Goal: Task Accomplishment & Management: Manage account settings

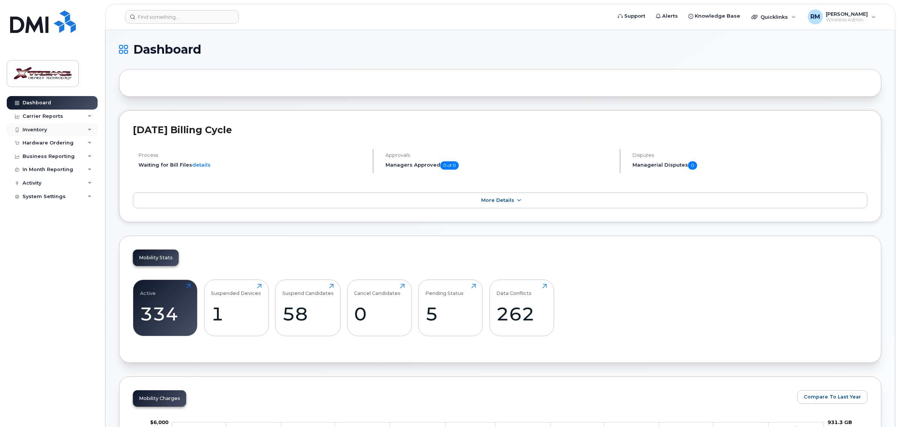
click at [88, 130] on icon at bounding box center [90, 130] width 4 height 4
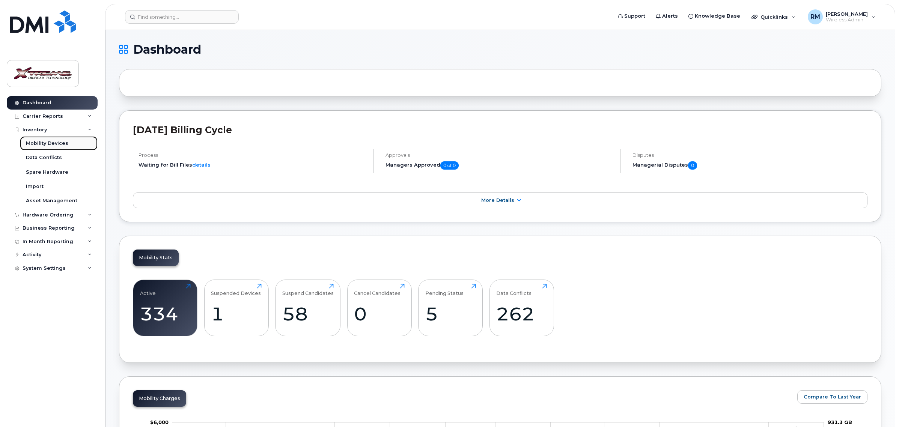
click at [68, 141] on link "Mobility Devices" at bounding box center [59, 143] width 78 height 14
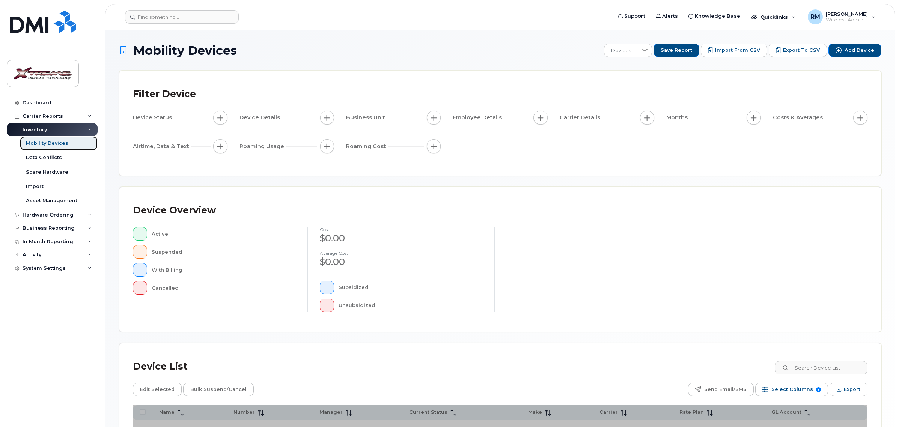
scroll to position [89, 0]
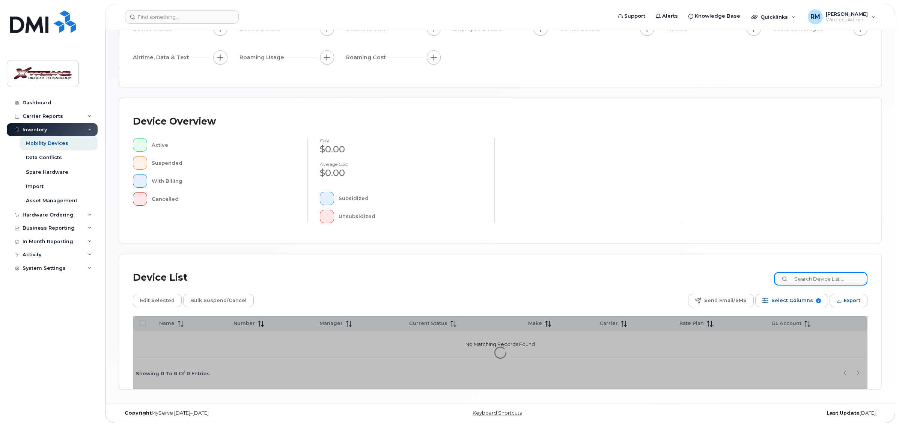
click at [827, 281] on input at bounding box center [821, 279] width 94 height 14
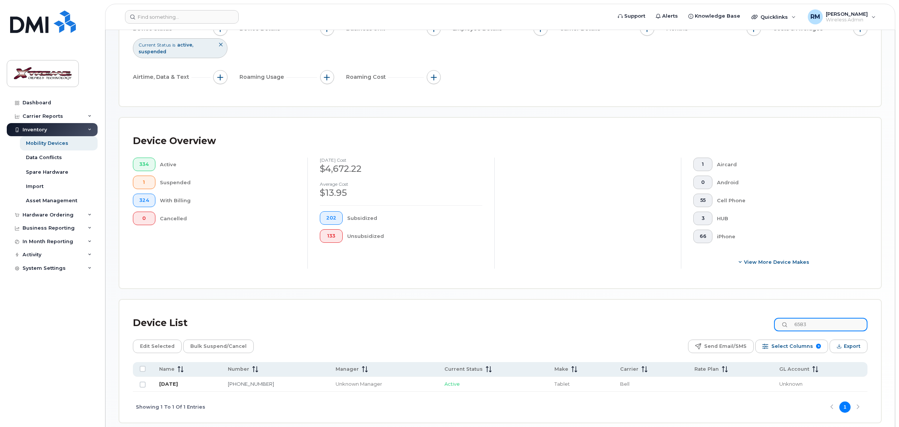
type input "6583"
click at [172, 383] on link "August 20" at bounding box center [168, 384] width 19 height 6
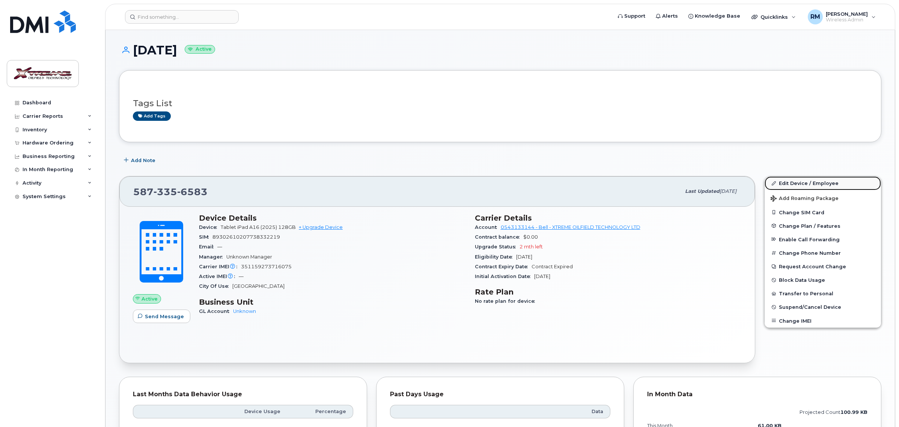
click at [821, 181] on link "Edit Device / Employee" at bounding box center [823, 184] width 116 height 14
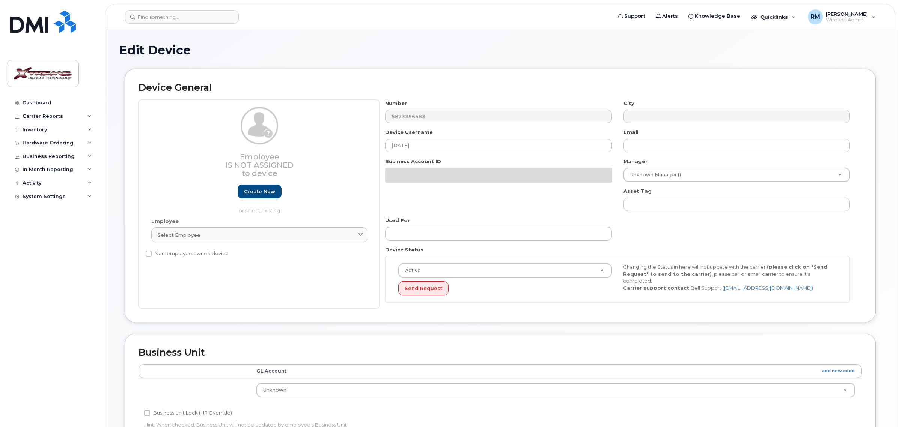
select select "4343095"
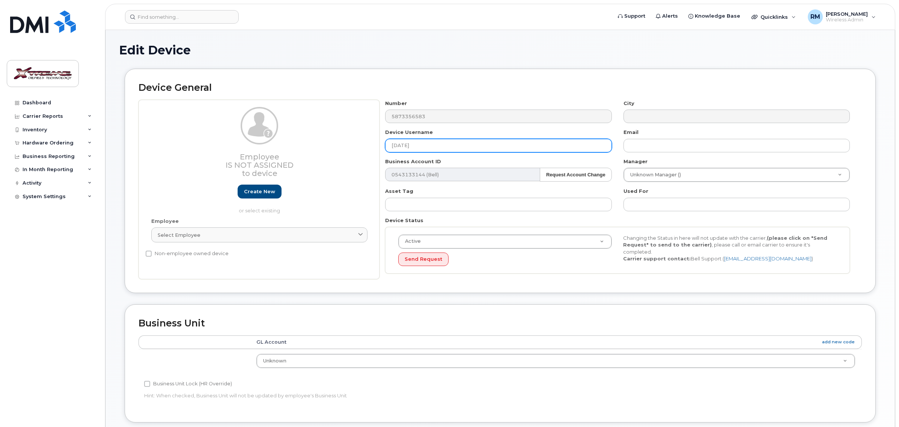
drag, startPoint x: 421, startPoint y: 145, endPoint x: 296, endPoint y: 145, distance: 125.1
click at [296, 145] on div "Employee Is not assigned to device Create new or select existing Employee Selec…" at bounding box center [501, 190] width 724 height 180
type input "T"
type input "Chad Thompson iPad"
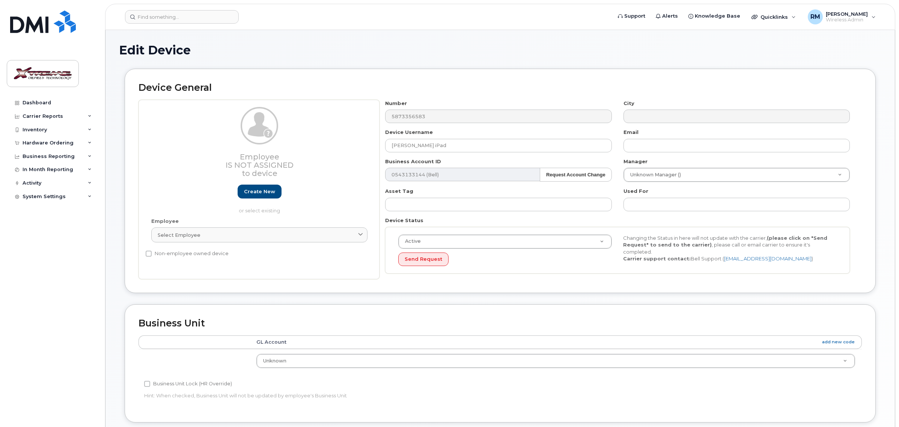
click at [296, 145] on div "Employee Is not assigned to device Create new or select existing" at bounding box center [259, 160] width 216 height 107
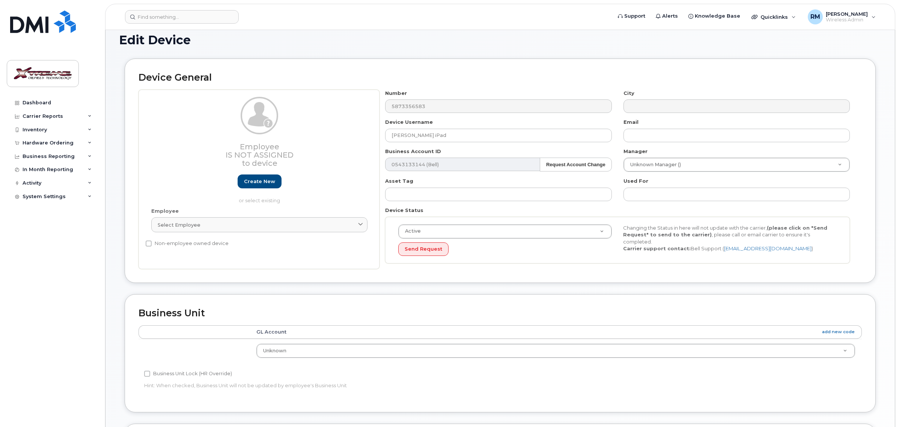
scroll to position [232, 0]
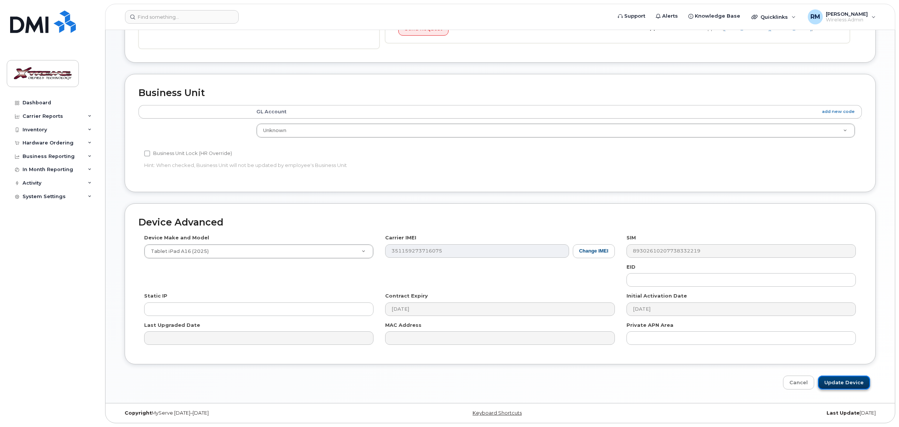
click at [844, 382] on input "Update Device" at bounding box center [844, 383] width 52 height 14
type input "Saving..."
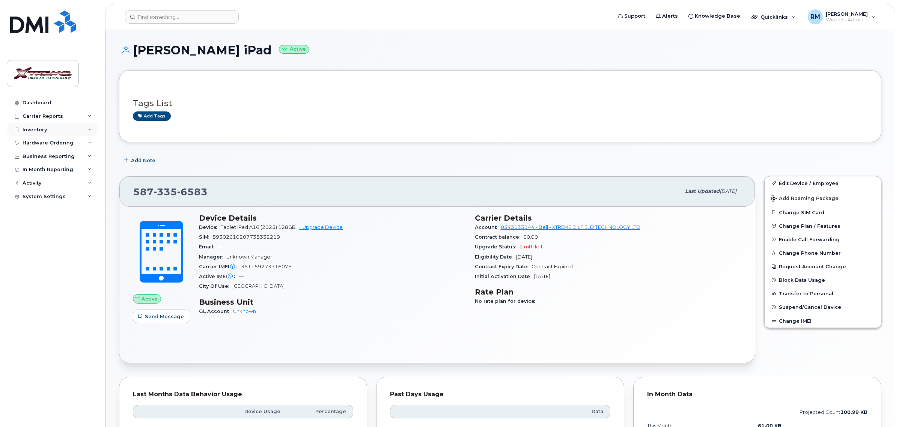
click at [38, 126] on div "Inventory" at bounding box center [52, 130] width 91 height 14
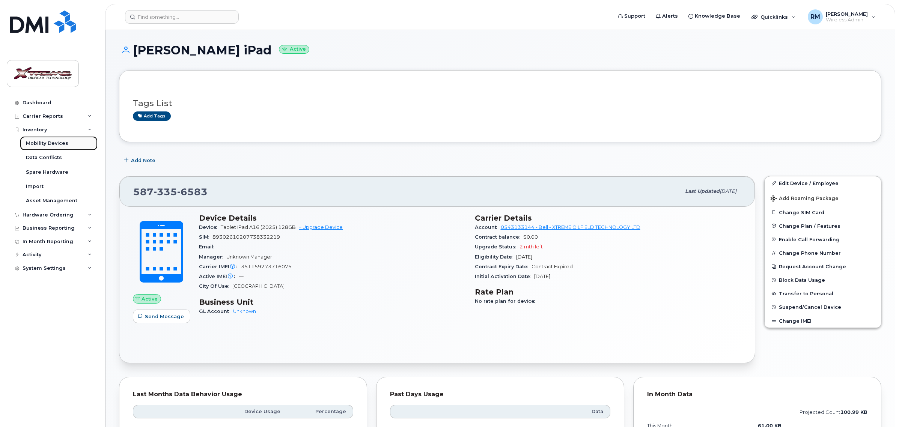
click at [42, 143] on div "Mobility Devices" at bounding box center [47, 143] width 42 height 7
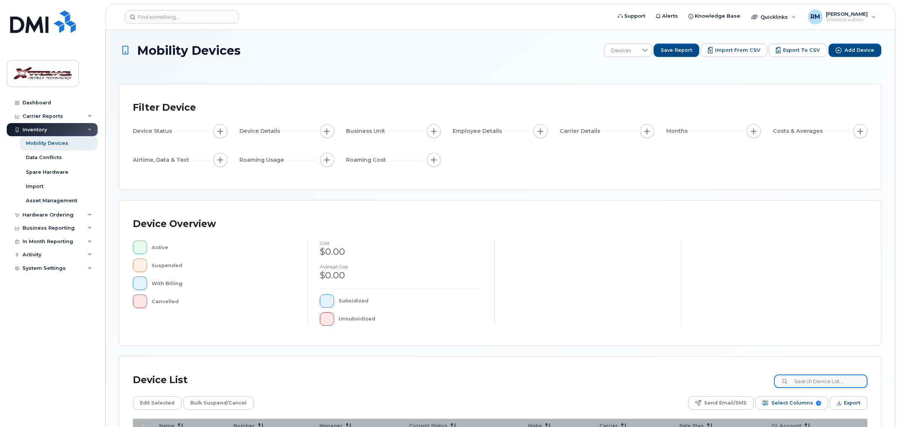
click at [827, 382] on input at bounding box center [821, 382] width 94 height 14
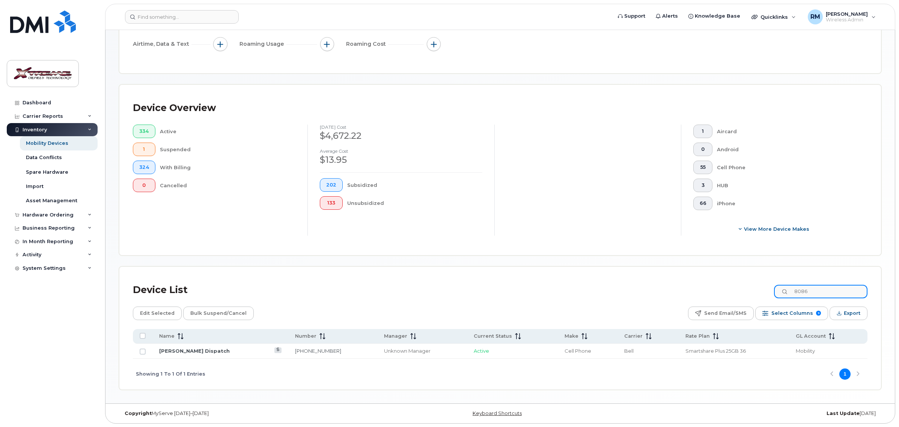
scroll to position [136, 0]
click at [47, 146] on div "Mobility Devices" at bounding box center [47, 143] width 42 height 7
drag, startPoint x: 829, startPoint y: 290, endPoint x: 750, endPoint y: 297, distance: 79.2
click at [750, 297] on div "Device List 8086" at bounding box center [500, 290] width 735 height 20
type input "2943"
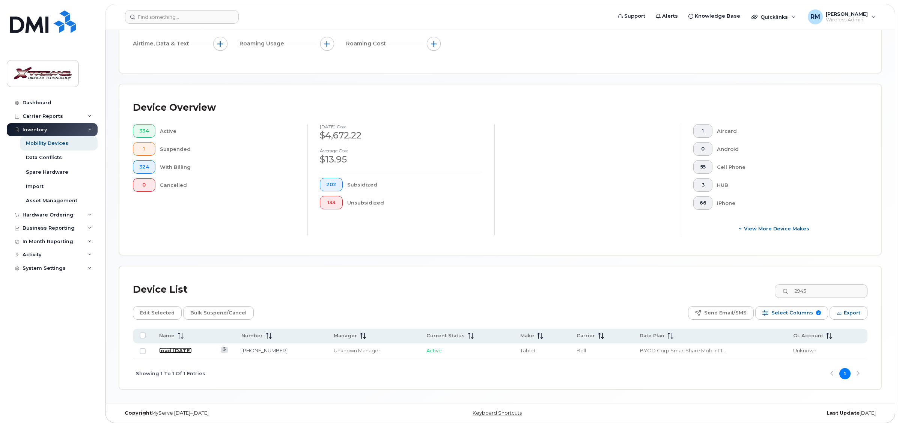
click at [181, 351] on link "Ipad [DATE]" at bounding box center [175, 351] width 33 height 6
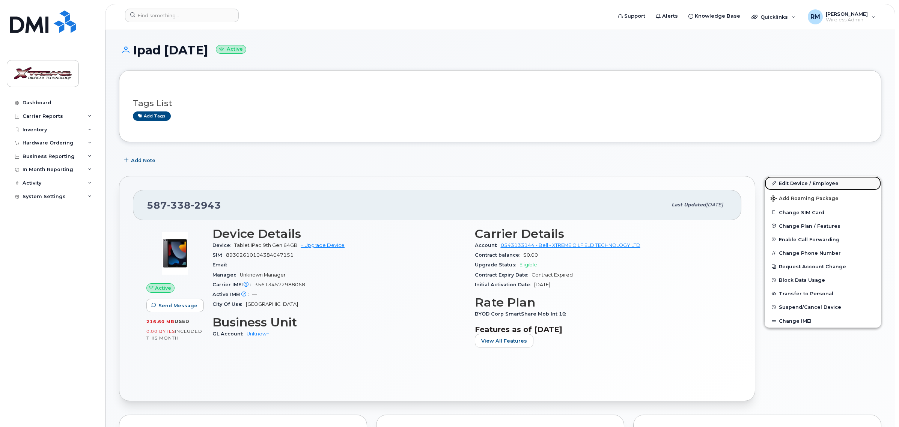
click at [794, 185] on link "Edit Device / Employee" at bounding box center [823, 184] width 116 height 14
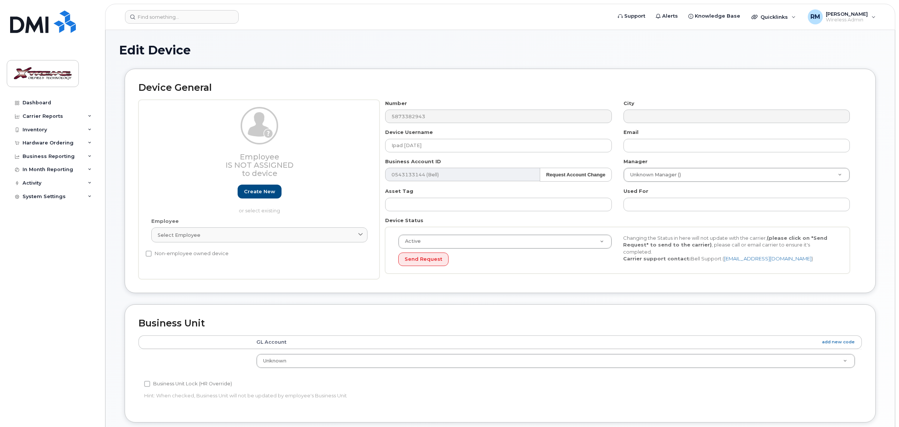
select select "4343095"
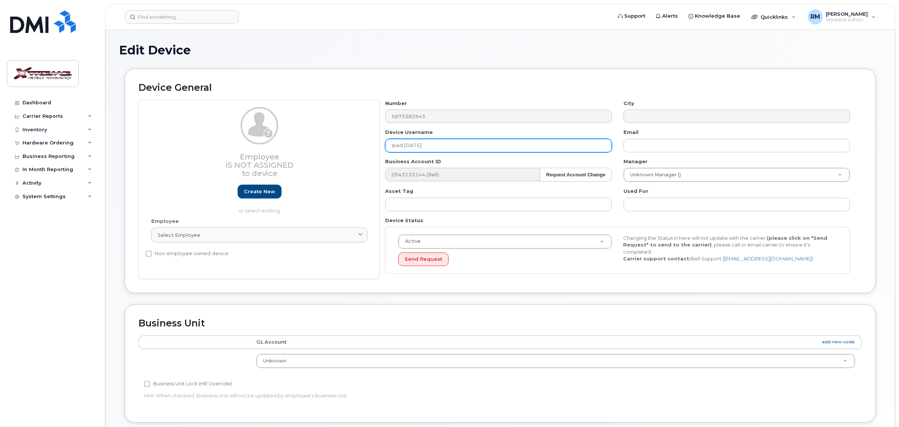
drag, startPoint x: 442, startPoint y: 141, endPoint x: 202, endPoint y: 127, distance: 240.8
click at [211, 130] on div "Employee Is not assigned to device Create new or select existing Employee Selec…" at bounding box center [501, 190] width 724 height 180
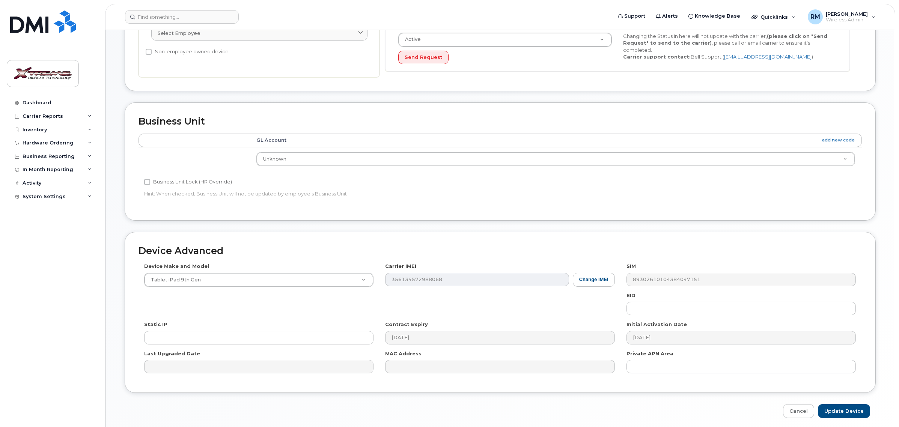
scroll to position [232, 0]
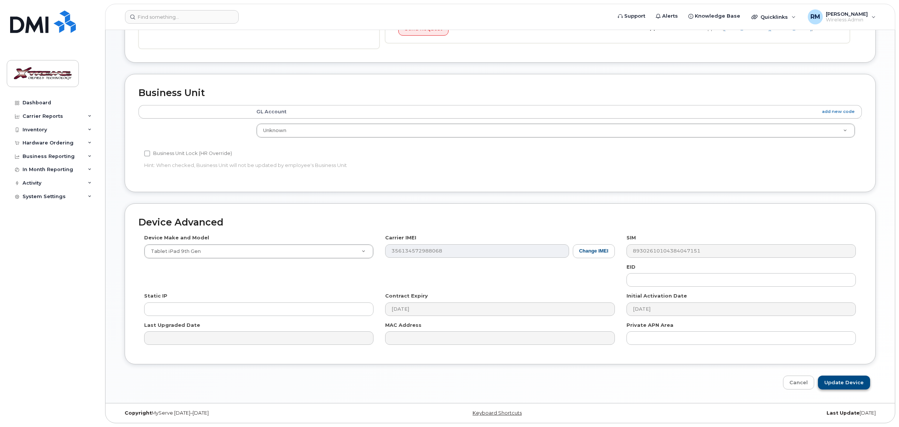
type input "Logan Fedchuk iPad"
click at [844, 384] on input "Update Device" at bounding box center [844, 383] width 52 height 14
type input "Saving..."
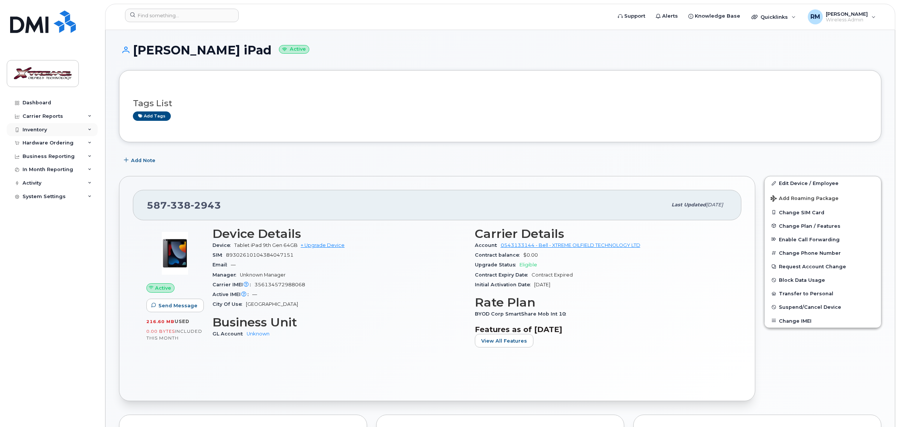
click at [29, 129] on div "Inventory" at bounding box center [35, 130] width 24 height 6
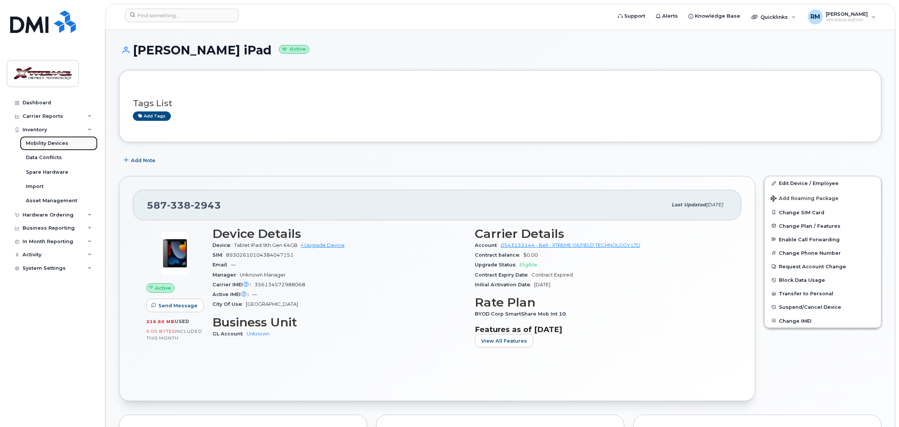
drag, startPoint x: 32, startPoint y: 143, endPoint x: 44, endPoint y: 147, distance: 13.0
click at [32, 143] on div "Mobility Devices" at bounding box center [47, 143] width 42 height 7
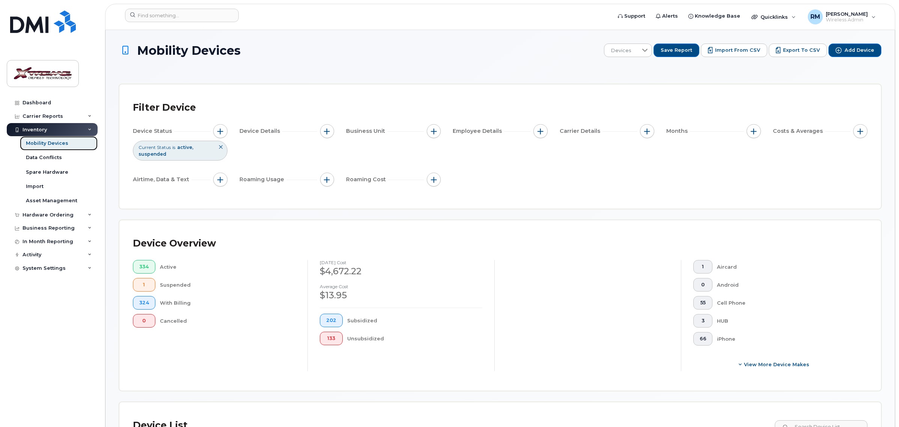
scroll to position [188, 0]
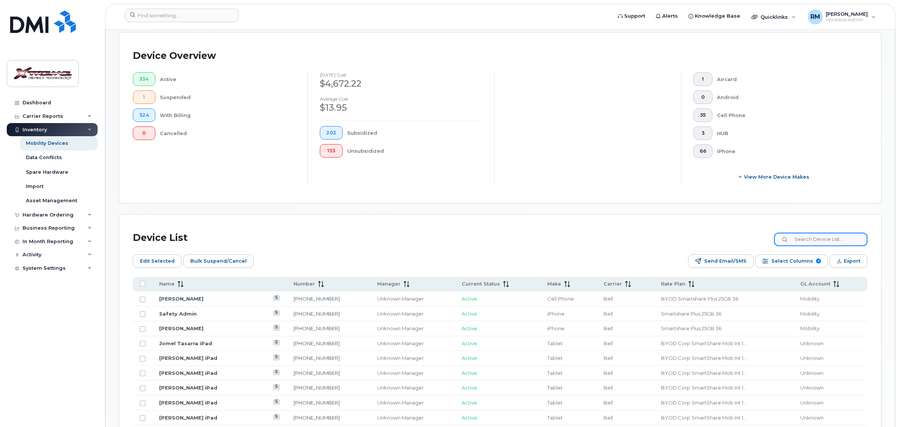
click at [815, 241] on input at bounding box center [821, 240] width 94 height 14
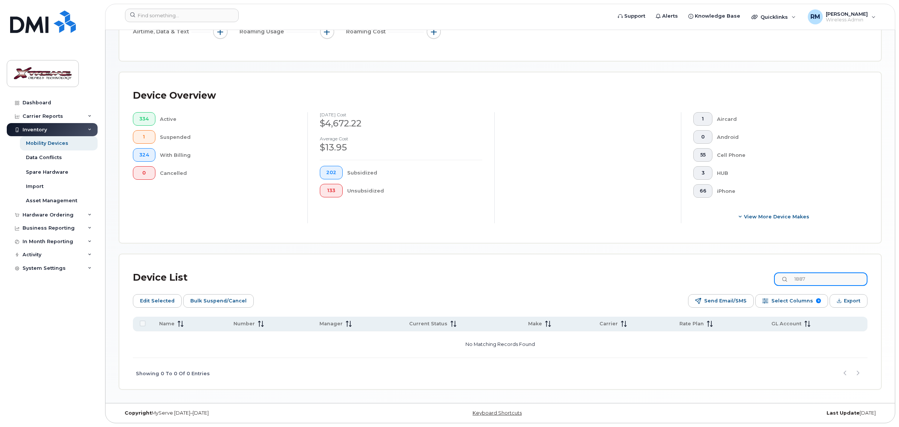
drag, startPoint x: 832, startPoint y: 280, endPoint x: 727, endPoint y: 275, distance: 104.9
click at [727, 275] on div "Device List 1887" at bounding box center [500, 278] width 735 height 20
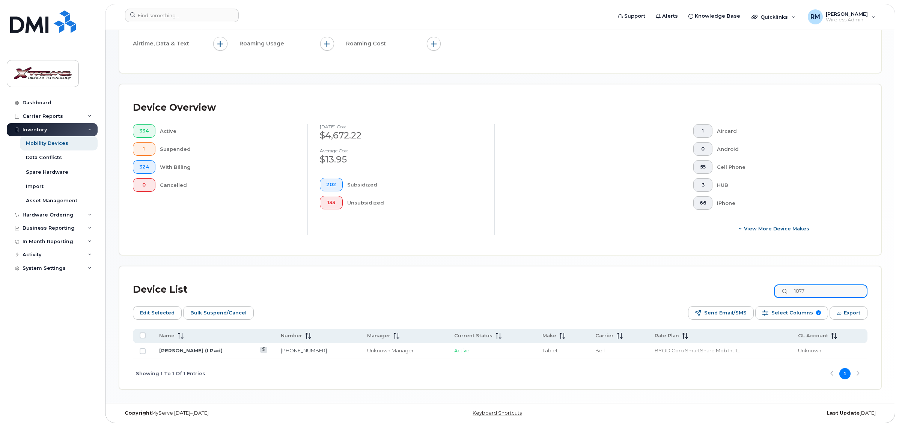
drag, startPoint x: 764, startPoint y: 290, endPoint x: 753, endPoint y: 290, distance: 10.9
click at [753, 290] on div "Device List 1877" at bounding box center [500, 290] width 735 height 20
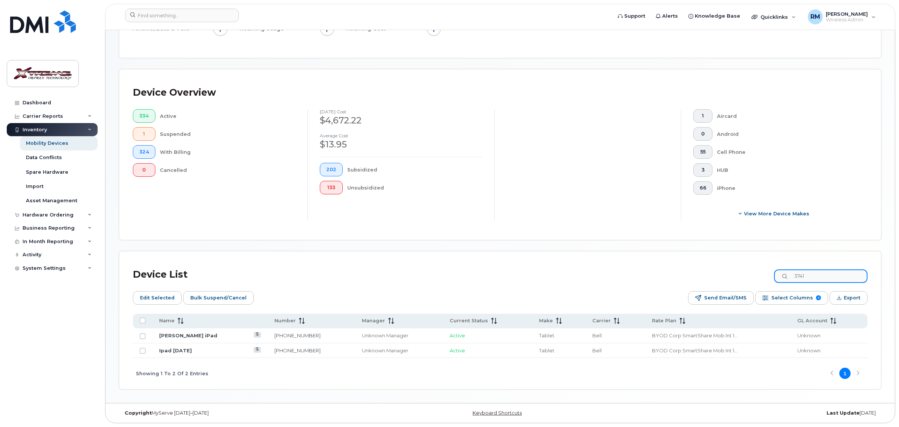
drag, startPoint x: 813, startPoint y: 278, endPoint x: 724, endPoint y: 275, distance: 89.0
click at [724, 275] on div "Device List 3741" at bounding box center [500, 275] width 735 height 20
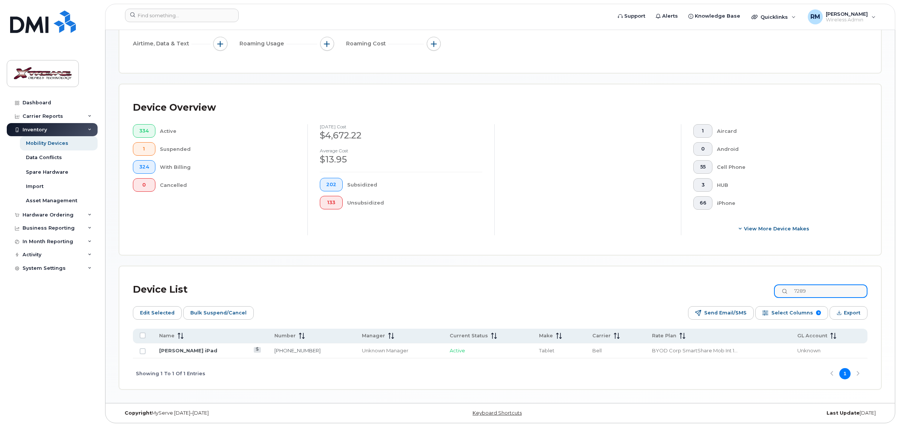
scroll to position [136, 0]
drag, startPoint x: 824, startPoint y: 291, endPoint x: 733, endPoint y: 290, distance: 90.5
click at [733, 290] on div "Device List 7289" at bounding box center [500, 290] width 735 height 20
drag, startPoint x: 823, startPoint y: 288, endPoint x: 731, endPoint y: 294, distance: 92.2
click at [731, 294] on div "Device List 6973" at bounding box center [500, 290] width 735 height 20
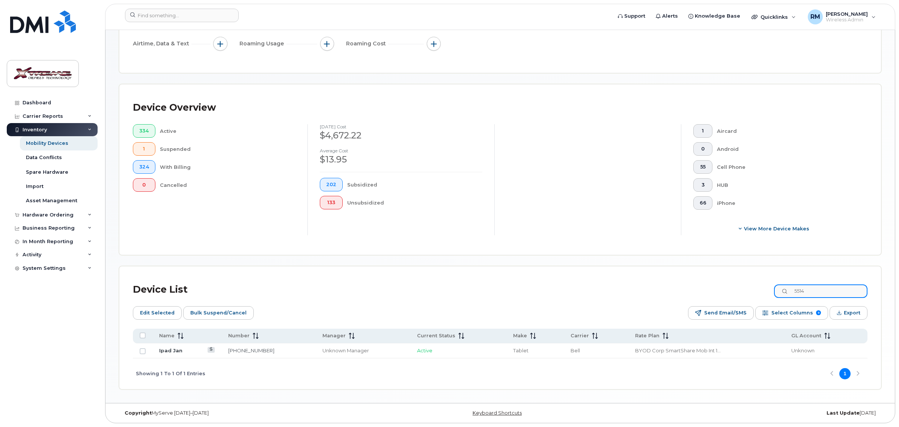
drag, startPoint x: 822, startPoint y: 293, endPoint x: 769, endPoint y: 286, distance: 54.1
click at [769, 286] on div "Device List 5514" at bounding box center [500, 290] width 735 height 20
drag, startPoint x: 819, startPoint y: 290, endPoint x: 680, endPoint y: 285, distance: 139.0
click at [680, 285] on div "Device List 6486" at bounding box center [500, 290] width 735 height 20
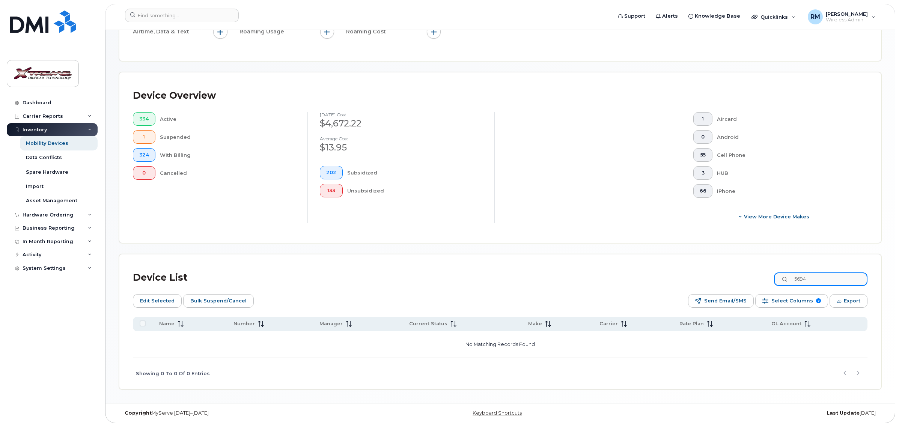
scroll to position [0, 0]
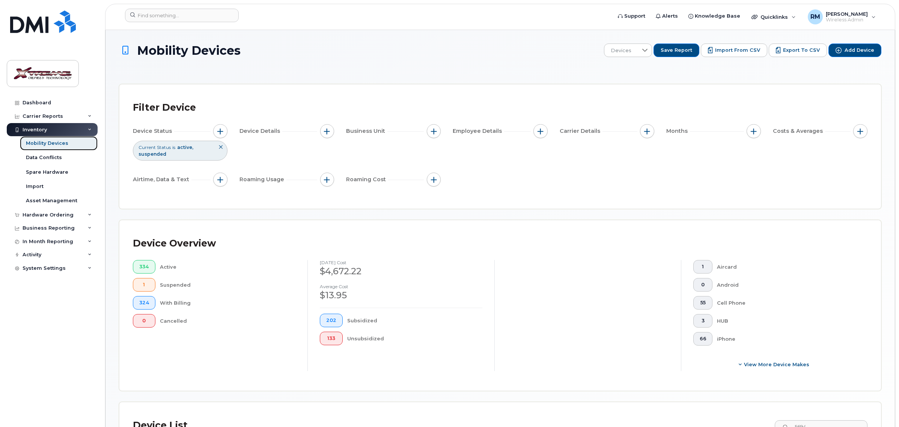
click at [57, 140] on link "Mobility Devices" at bounding box center [59, 143] width 78 height 14
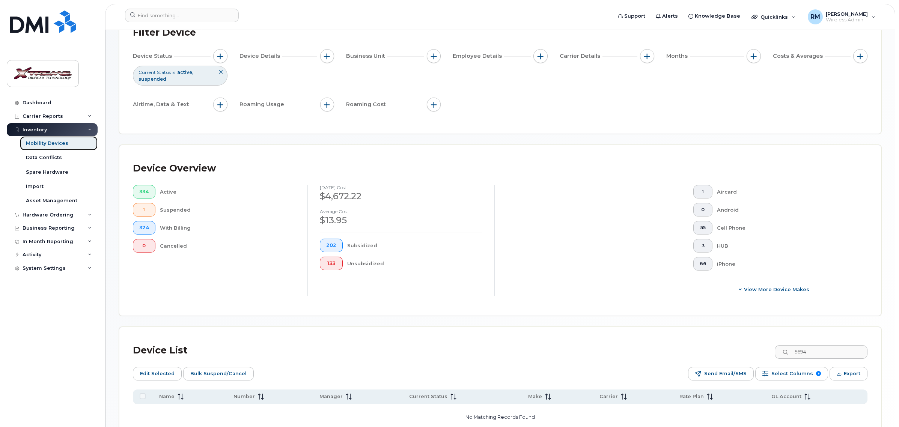
scroll to position [149, 0]
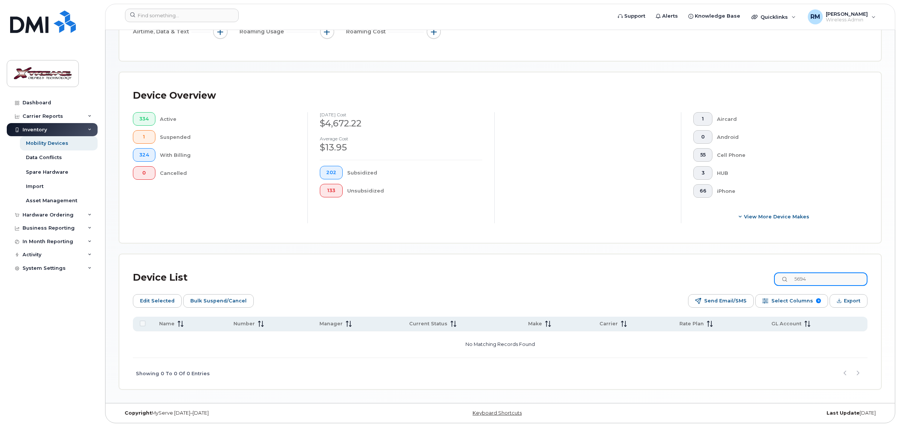
drag, startPoint x: 836, startPoint y: 277, endPoint x: 759, endPoint y: 279, distance: 77.0
click at [759, 279] on div "Device List 5694" at bounding box center [500, 278] width 735 height 20
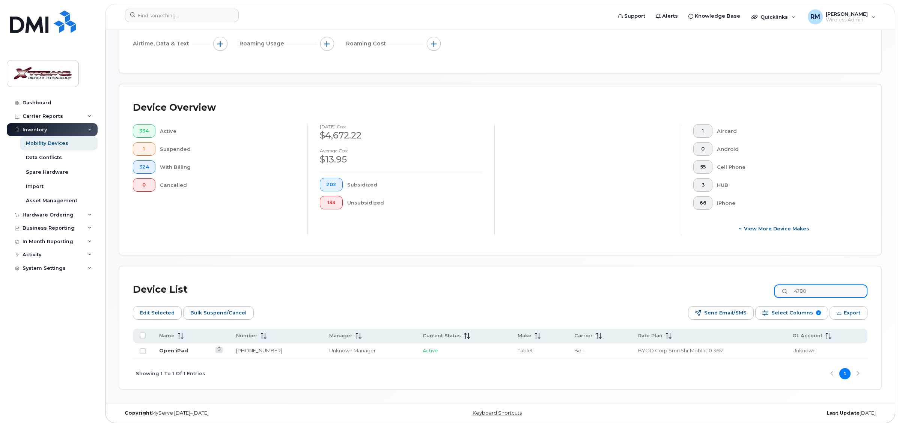
scroll to position [136, 0]
drag, startPoint x: 840, startPoint y: 294, endPoint x: 743, endPoint y: 302, distance: 98.0
click at [743, 302] on div "Device List 4780 Edit Selected Bulk Suspend/Cancel Send Email/SMS Select Column…" at bounding box center [500, 334] width 735 height 109
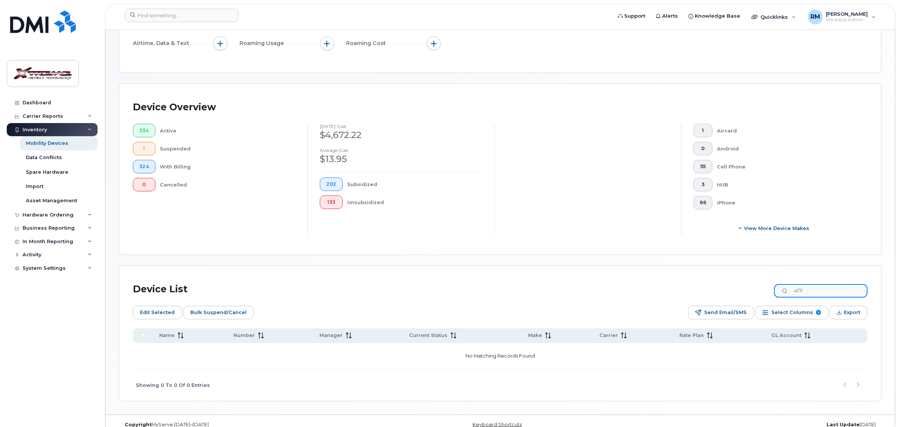
scroll to position [149, 0]
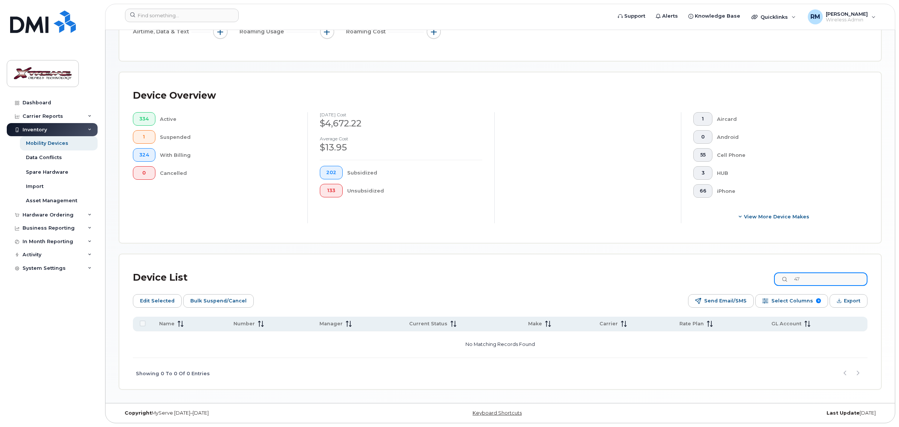
type input "4"
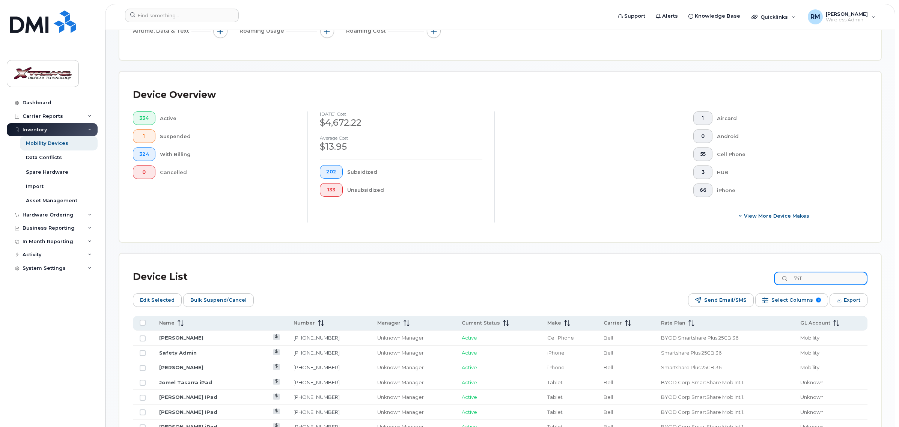
type input "7411"
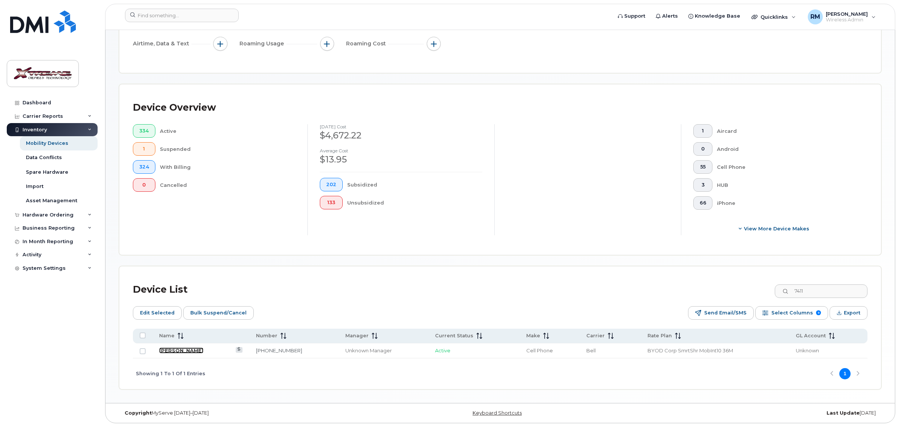
click at [168, 351] on link "Kevin Hall" at bounding box center [181, 351] width 44 height 6
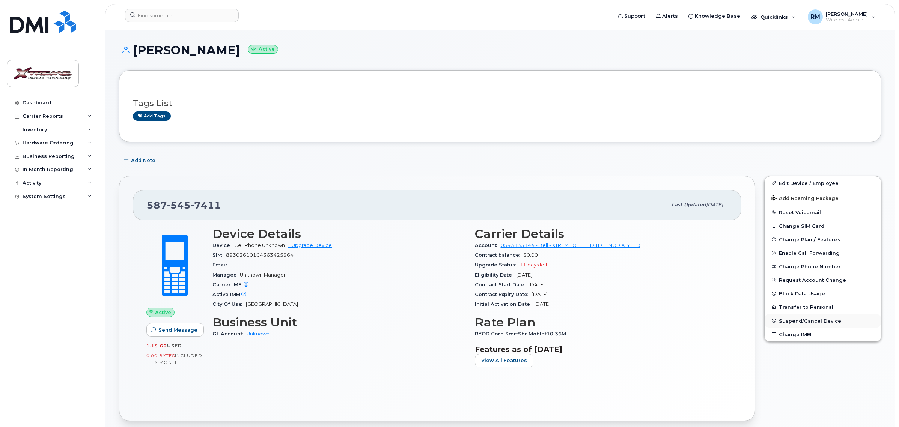
click at [816, 321] on span "Suspend/Cancel Device" at bounding box center [810, 321] width 62 height 6
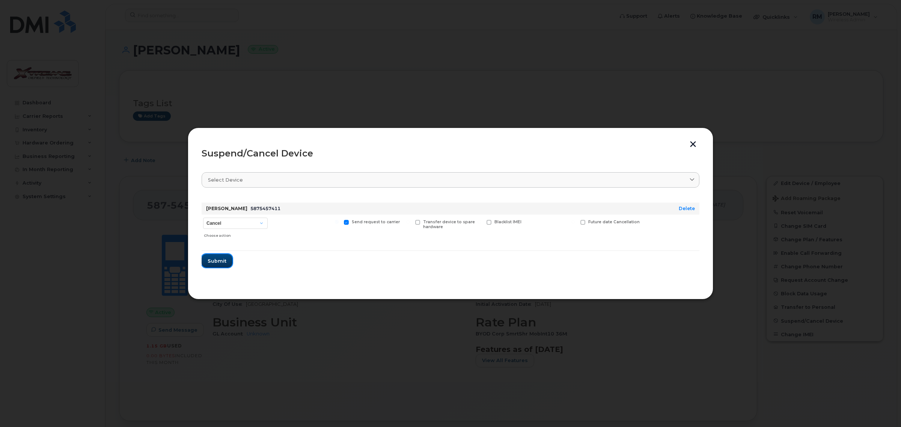
click at [220, 263] on span "Submit" at bounding box center [217, 261] width 19 height 7
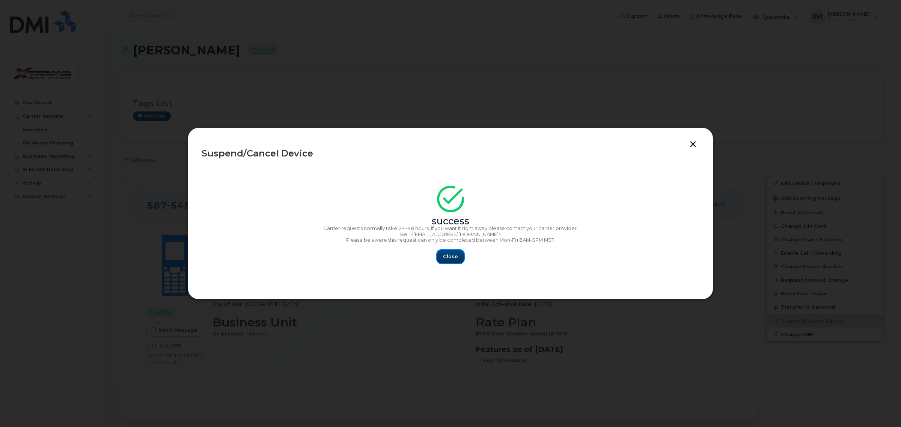
click at [457, 253] on button "Close" at bounding box center [450, 257] width 27 height 14
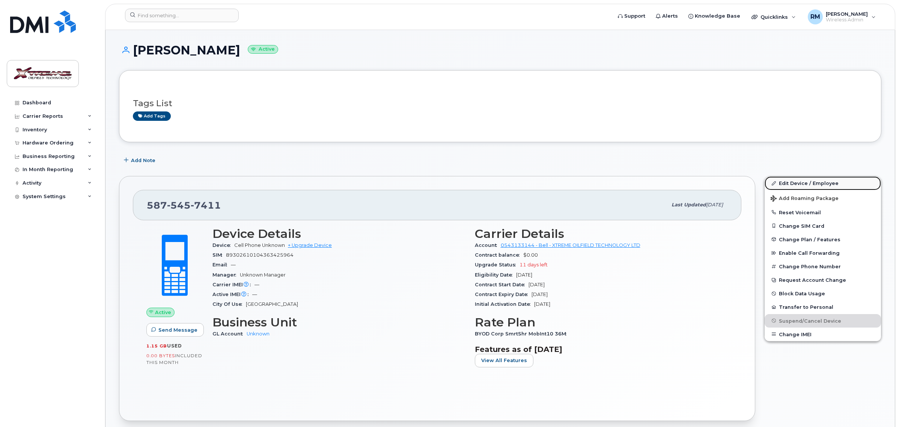
click at [794, 181] on link "Edit Device / Employee" at bounding box center [823, 184] width 116 height 14
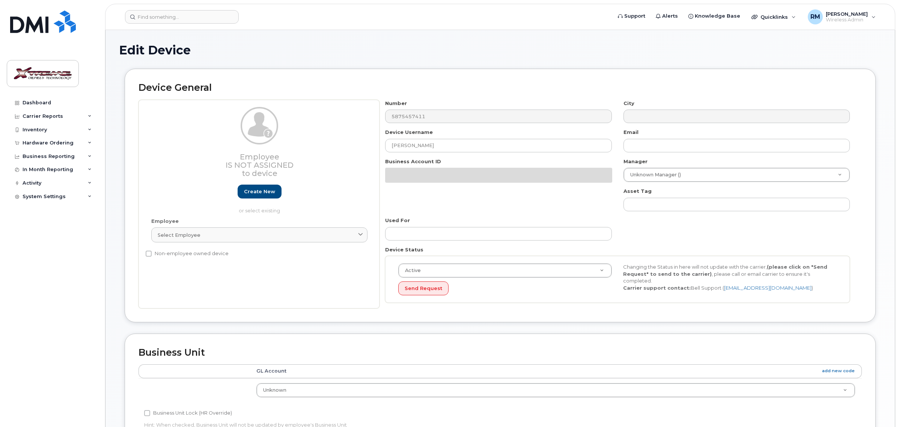
select select "4343095"
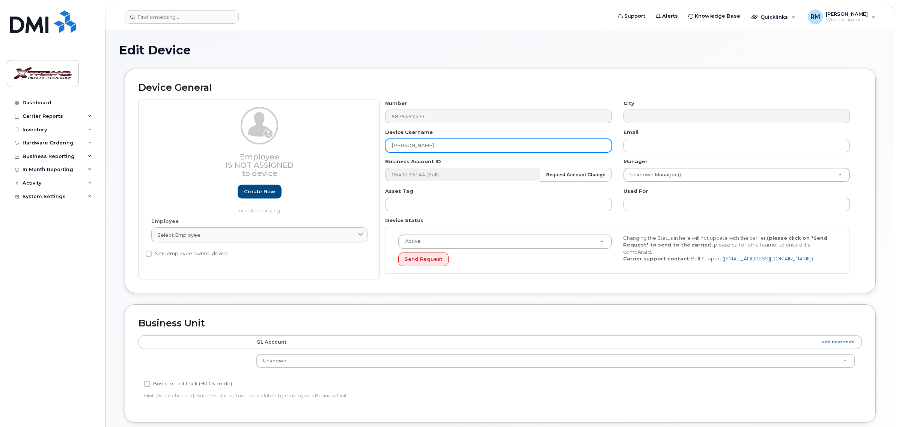
drag, startPoint x: 408, startPoint y: 151, endPoint x: 282, endPoint y: 148, distance: 126.2
click at [282, 148] on div "Employee Is not assigned to device Create new or select existing Employee Selec…" at bounding box center [501, 190] width 724 height 180
type input "[PERSON_NAME] (Pending Cancellation)"
type input "Saving..."
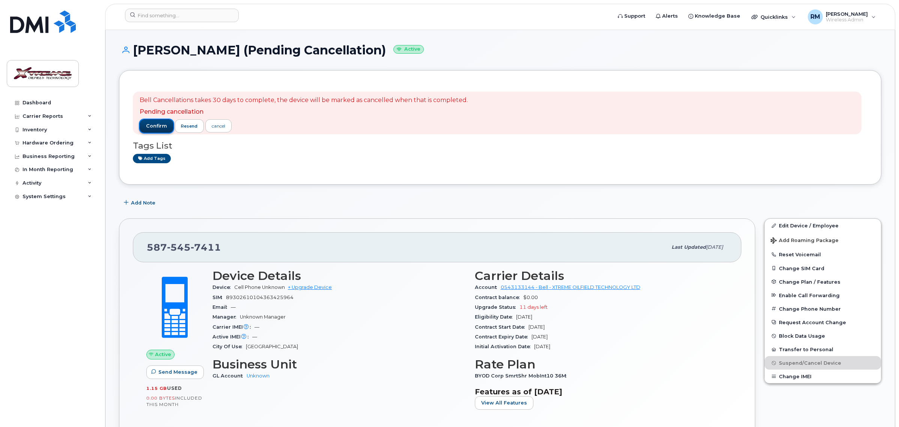
click at [149, 129] on span "confirm" at bounding box center [156, 126] width 21 height 7
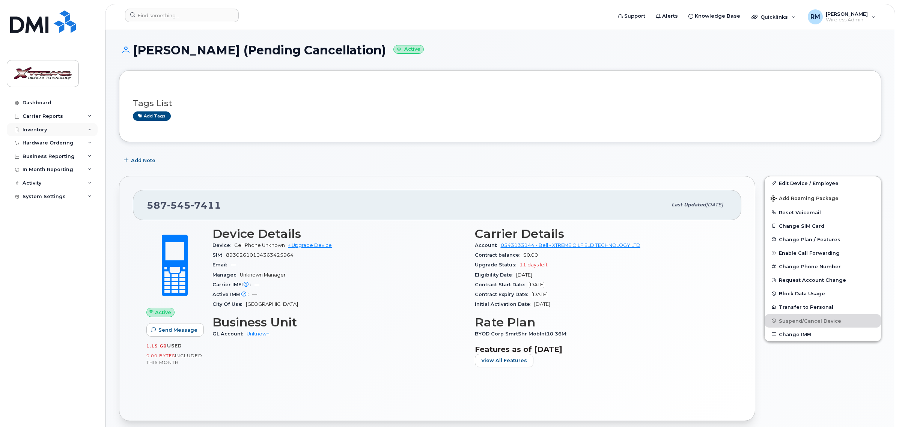
click at [47, 128] on div "Inventory" at bounding box center [52, 130] width 91 height 14
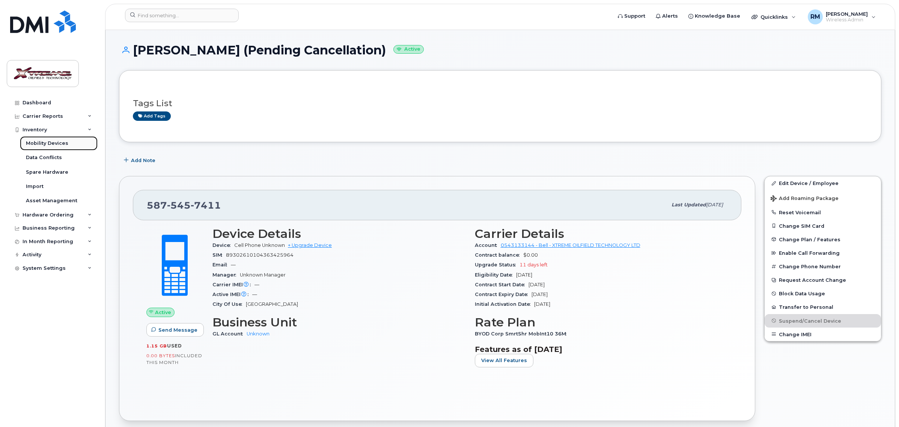
click at [44, 140] on link "Mobility Devices" at bounding box center [59, 143] width 78 height 14
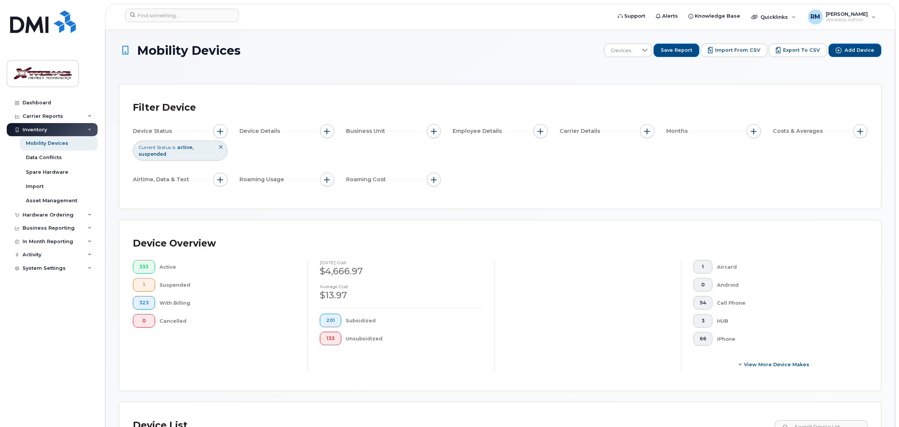
click at [849, 382] on div "Device Overview 333 Active 1 Suspended 323 With Billing 0 Cancelled August 2025…" at bounding box center [500, 305] width 762 height 171
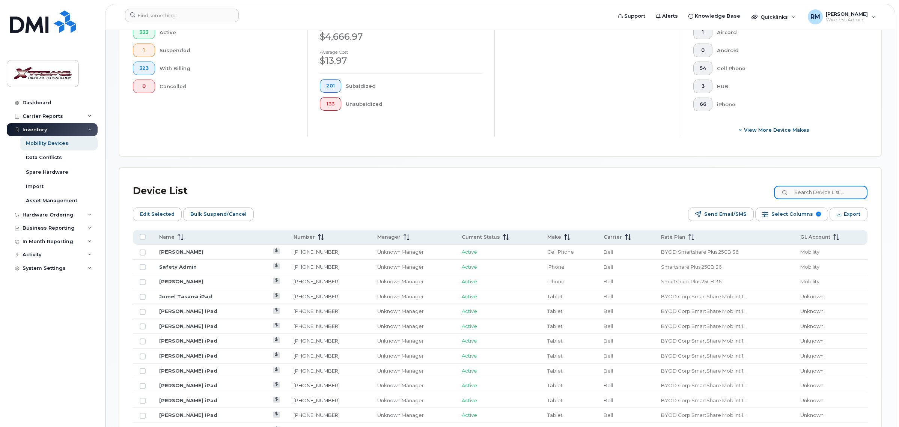
click at [834, 196] on input at bounding box center [821, 193] width 94 height 14
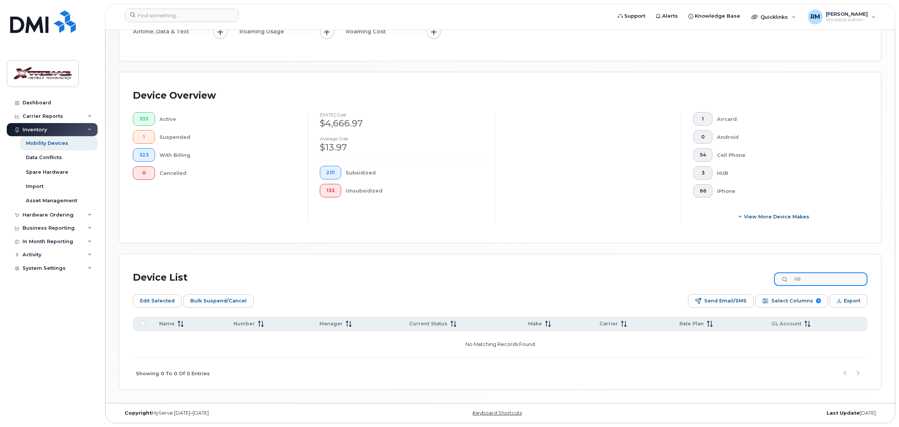
type input "6"
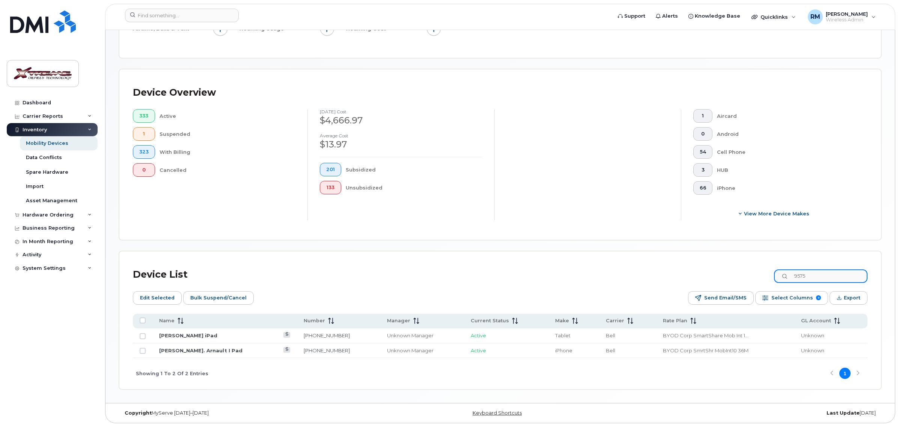
scroll to position [136, 0]
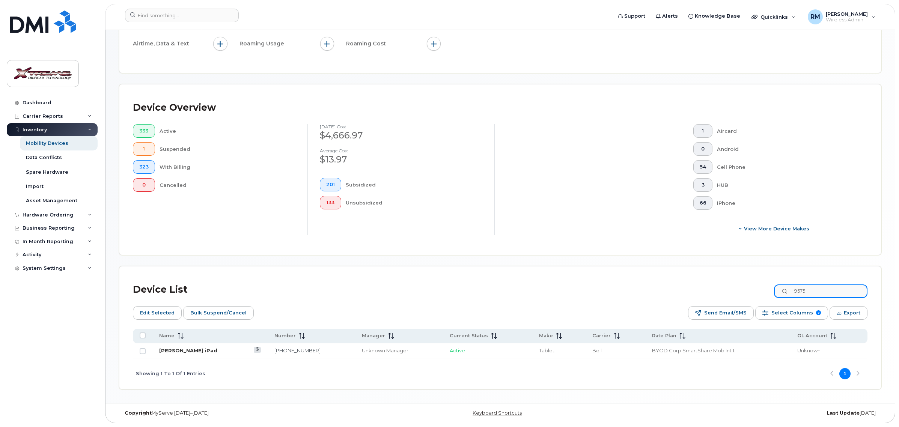
type input "9575"
click at [195, 352] on link "[PERSON_NAME] iPad" at bounding box center [188, 351] width 58 height 6
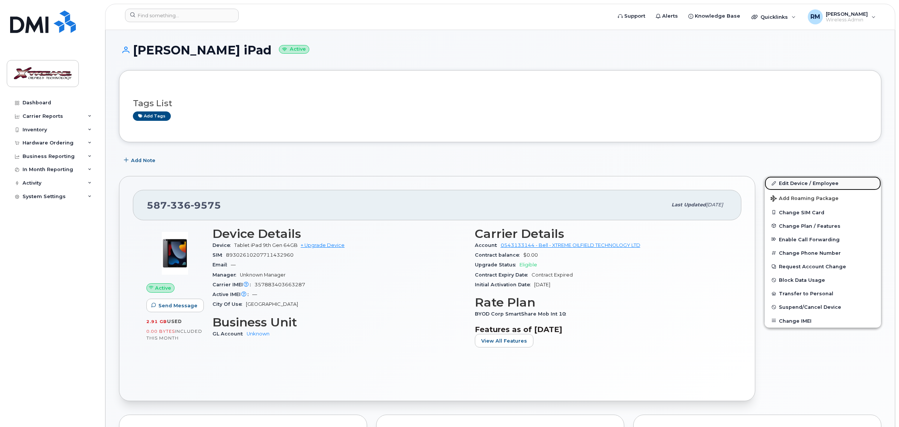
click at [821, 180] on link "Edit Device / Employee" at bounding box center [823, 184] width 116 height 14
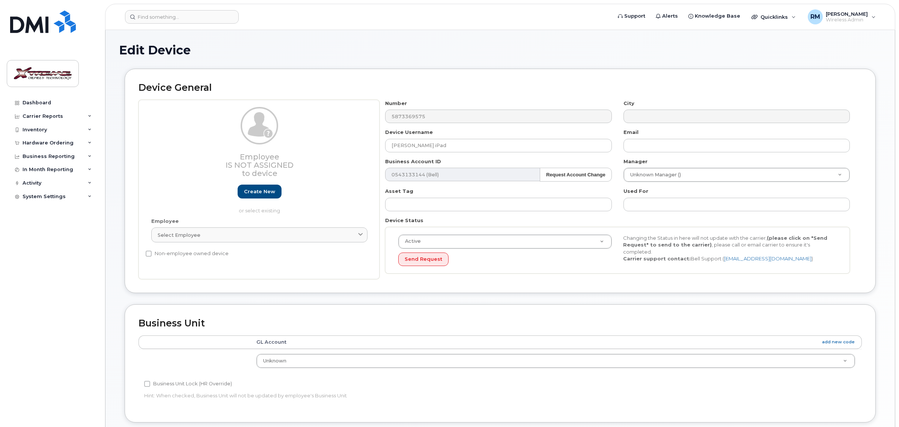
select select "4343095"
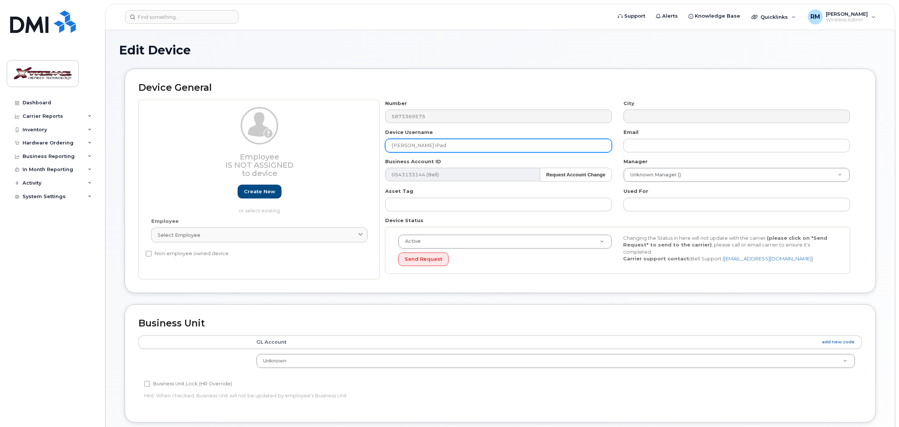
drag, startPoint x: 442, startPoint y: 144, endPoint x: 169, endPoint y: 158, distance: 273.4
click at [172, 158] on div "Employee Is not assigned to device Create new or select existing Employee Selec…" at bounding box center [501, 190] width 724 height 180
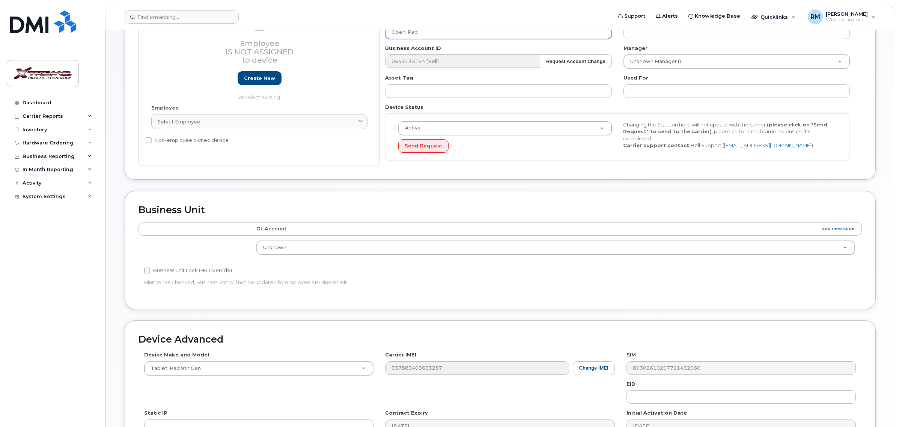
scroll to position [232, 0]
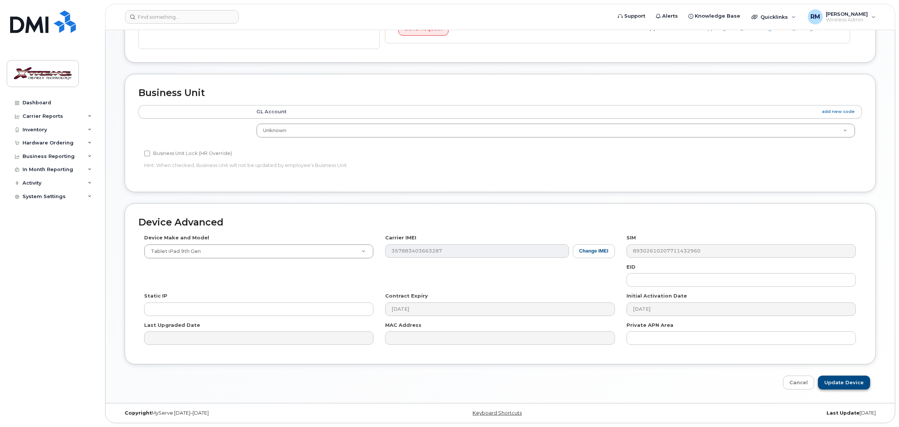
type input "Open iPad"
click at [862, 380] on input "Update Device" at bounding box center [844, 383] width 52 height 14
type input "Saving..."
